Goal: Task Accomplishment & Management: Manage account settings

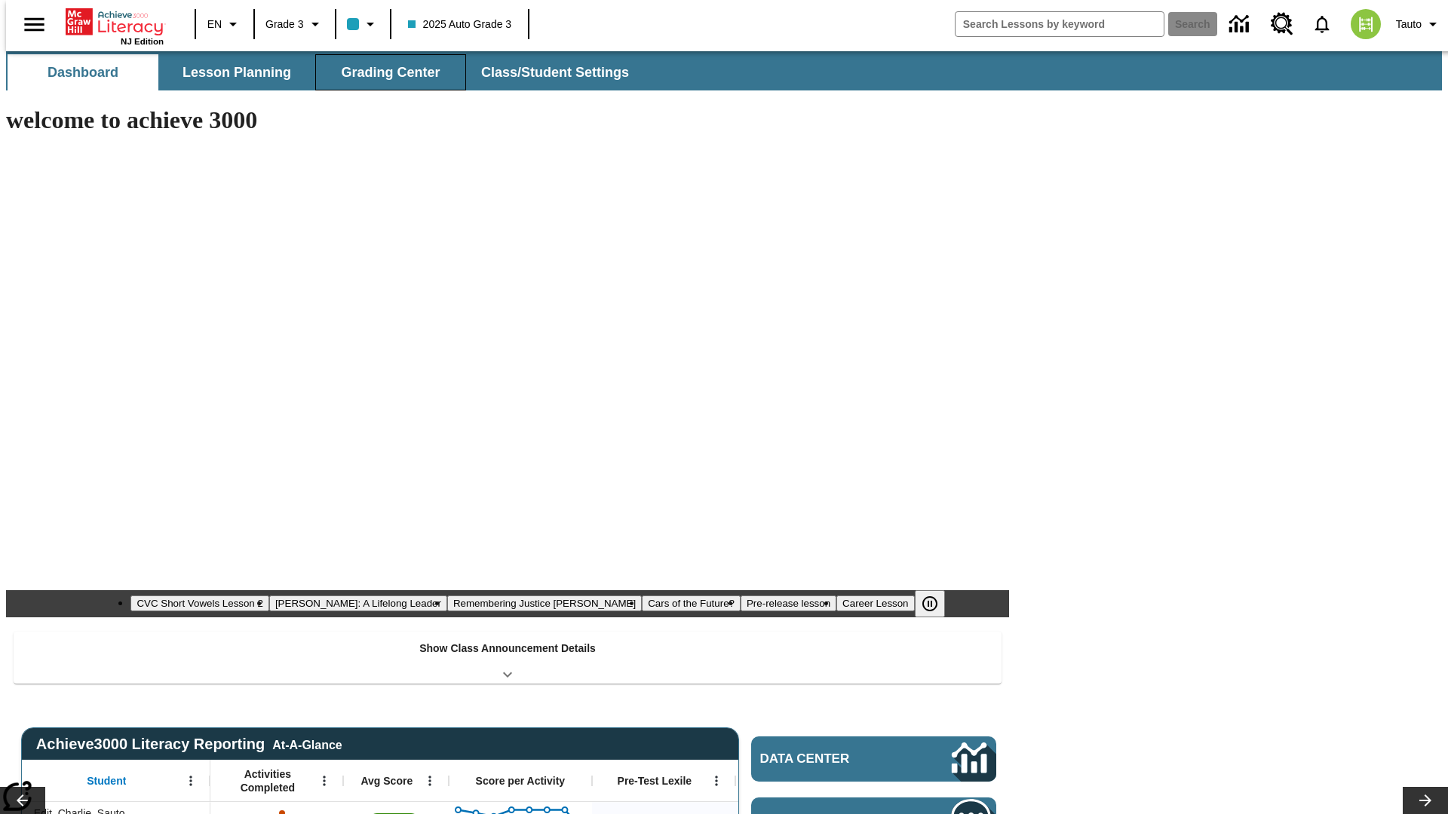
click at [385, 72] on span "Grading Center" at bounding box center [390, 72] width 99 height 17
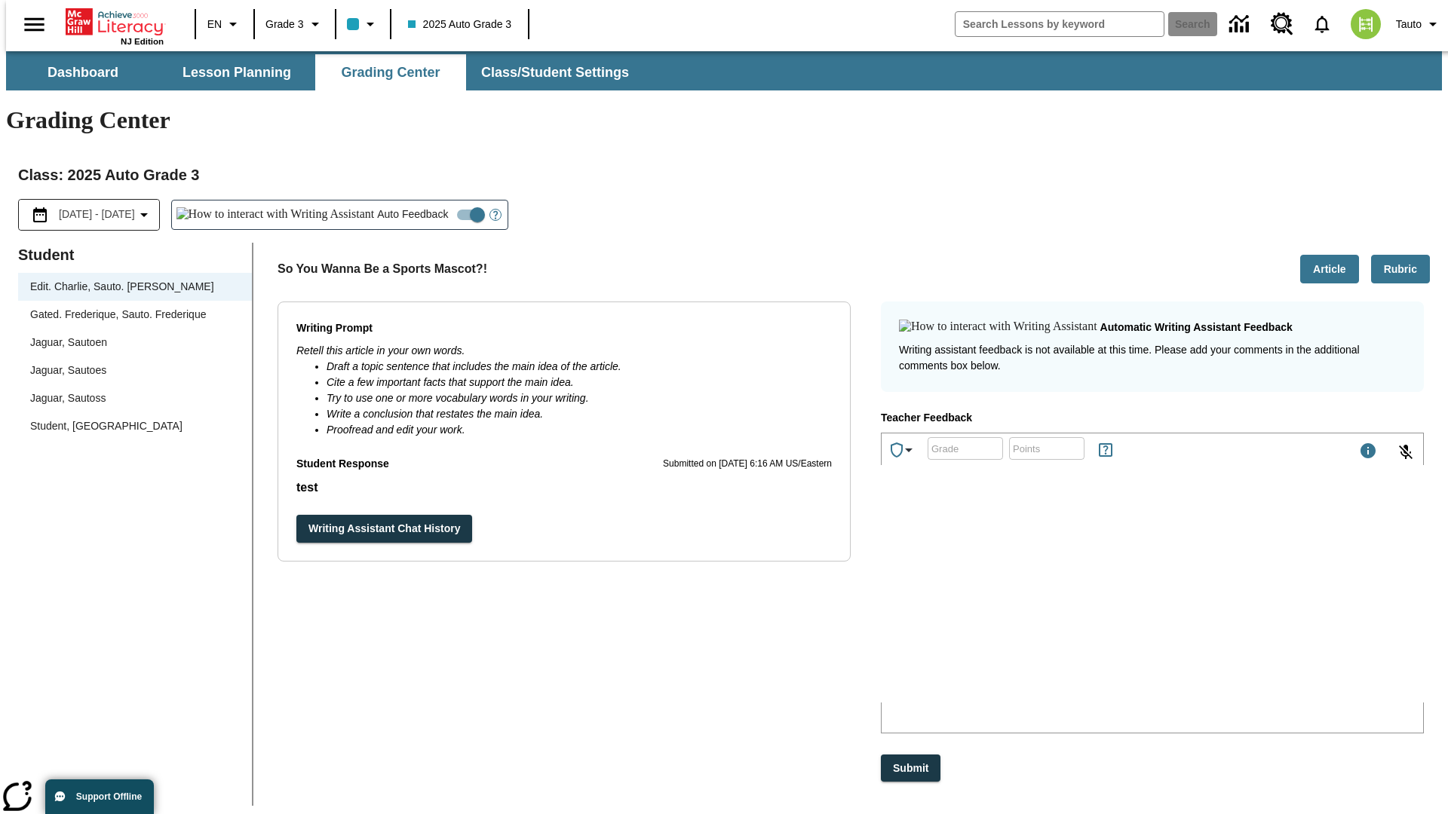
click at [130, 335] on div "Jaguar, Sautoen" at bounding box center [135, 343] width 210 height 16
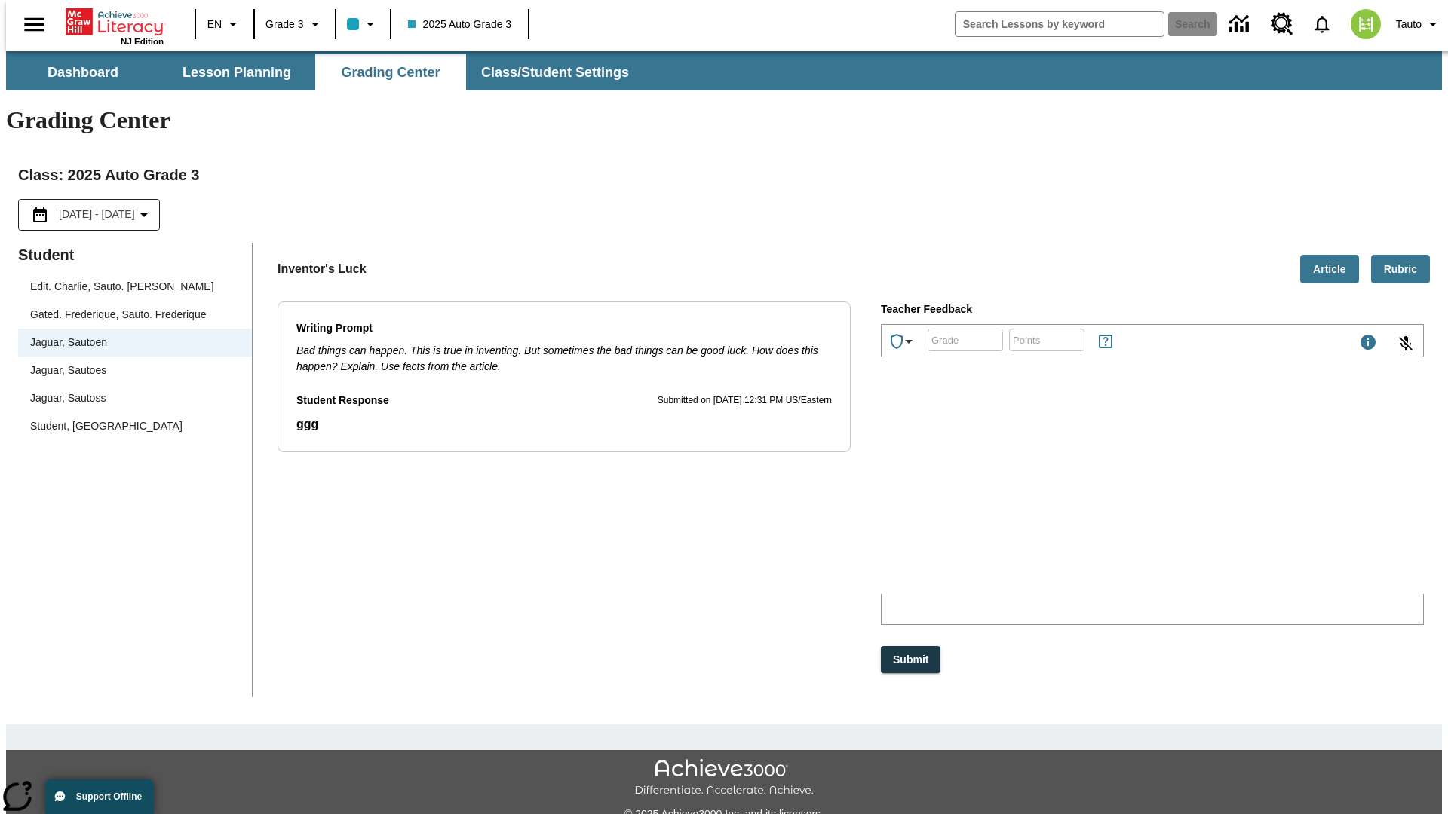
scroll to position [34, 0]
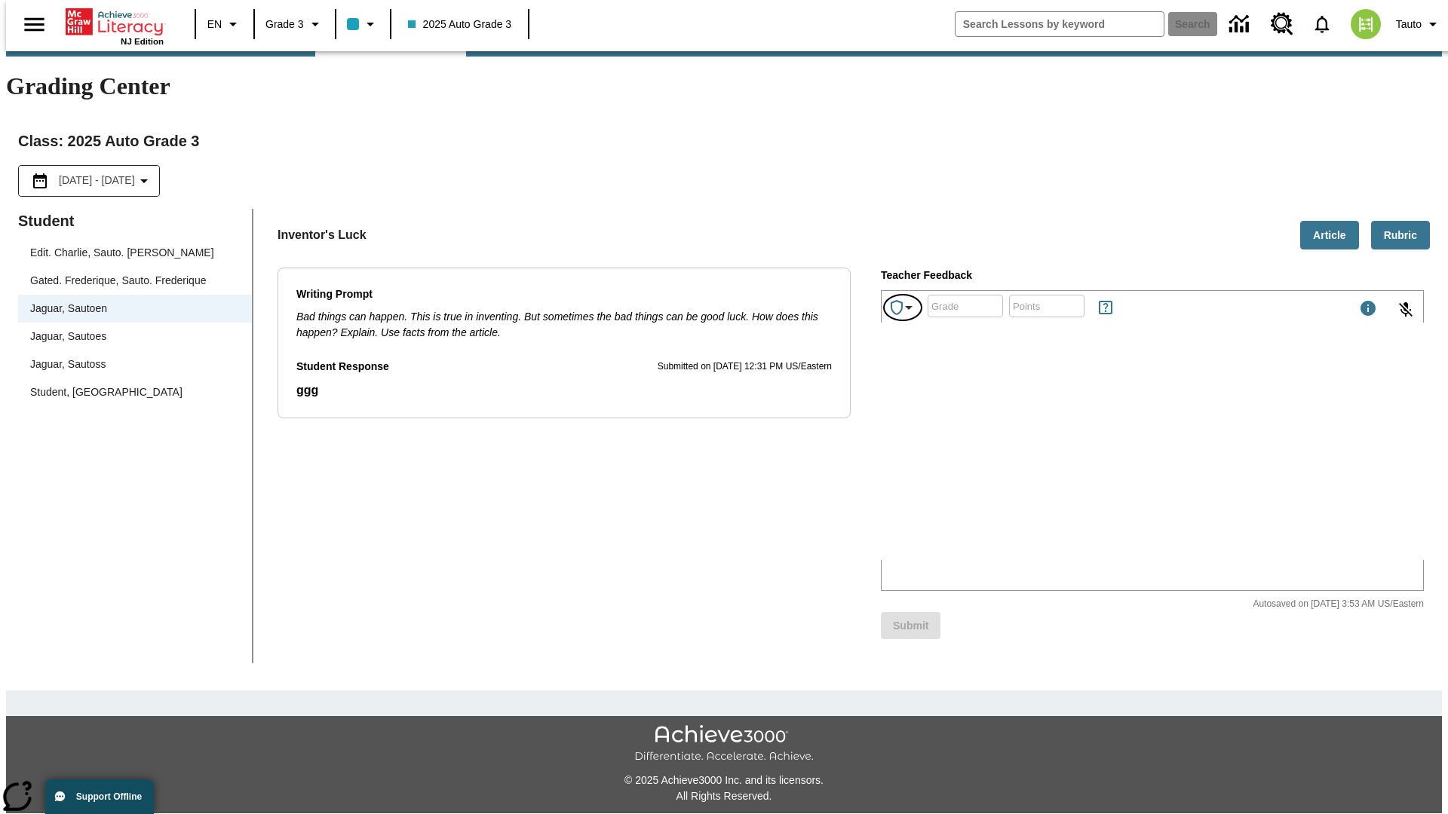
click at [903, 299] on icon "Achievements" at bounding box center [909, 308] width 18 height 18
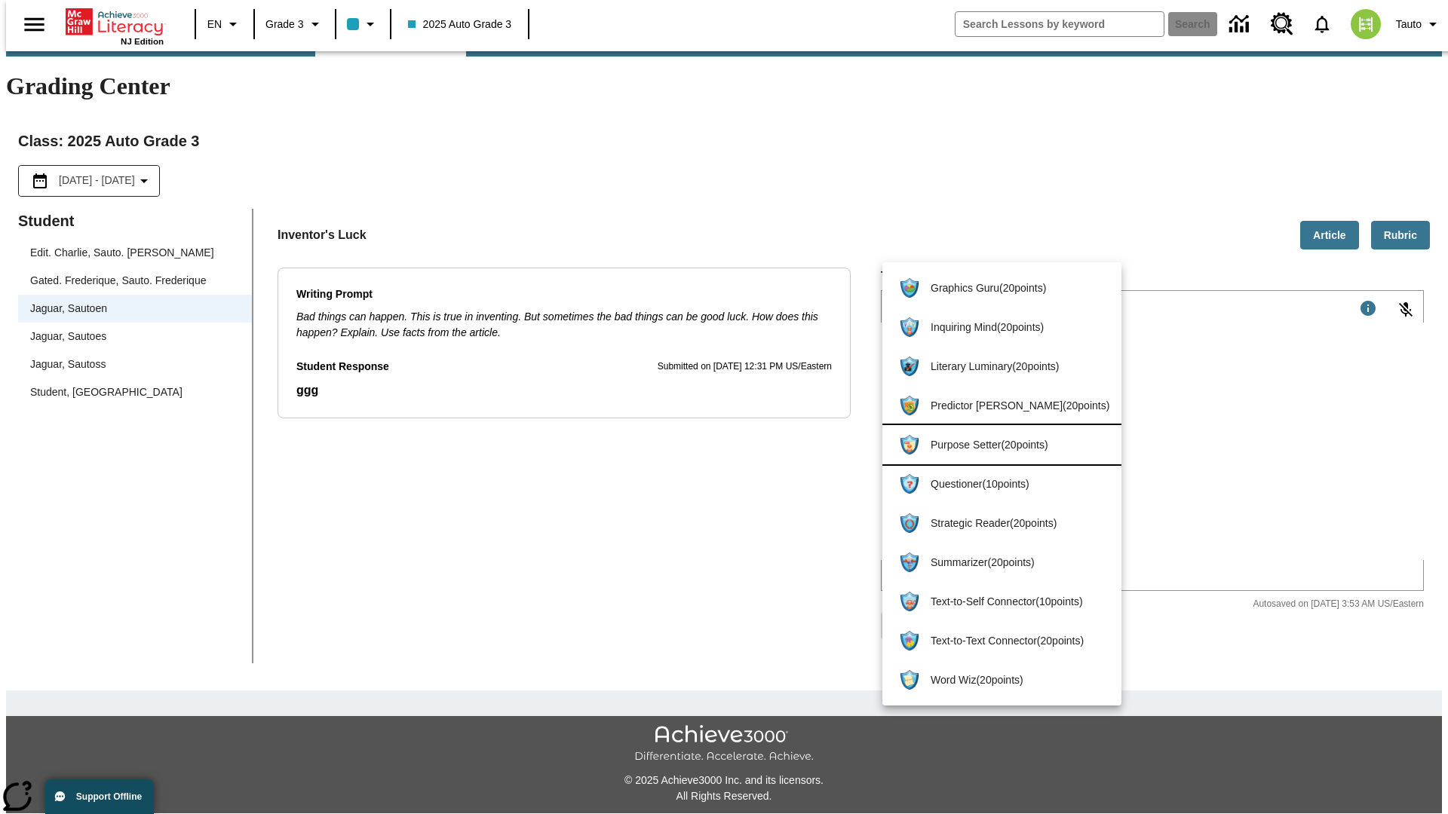
click at [996, 445] on span "Purpose Setter ( 20 points )" at bounding box center [1020, 445] width 179 height 16
